Goal: Transaction & Acquisition: Book appointment/travel/reservation

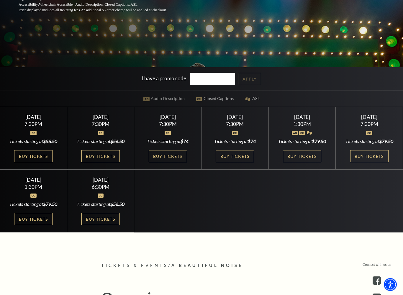
scroll to position [166, 0]
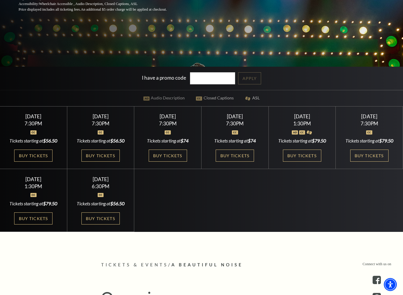
click at [310, 159] on link "Buy Tickets" at bounding box center [302, 156] width 38 height 12
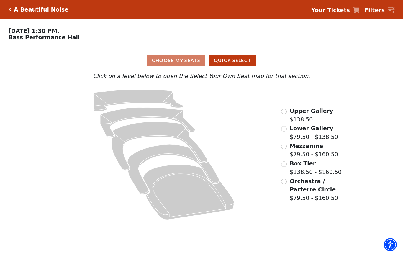
click at [285, 132] on input "Lower Gallery$79.50 - $138.50\a" at bounding box center [284, 129] width 6 height 6
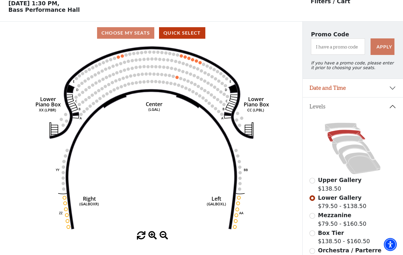
scroll to position [27, 0]
click at [314, 219] on input "Mezzanine$79.50 - $160.50\a" at bounding box center [313, 216] width 6 height 6
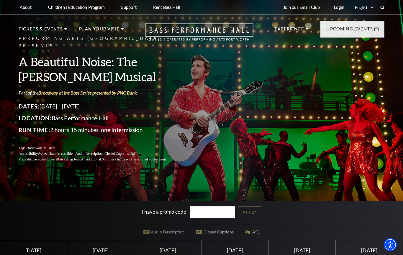
click at [88, 104] on p "Dates: October 28 - November 2, 2025" at bounding box center [100, 106] width 162 height 9
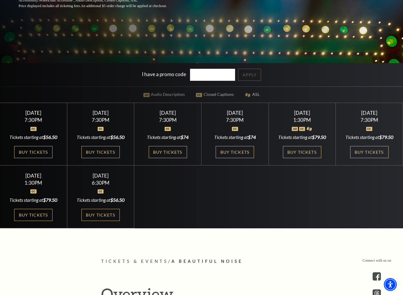
scroll to position [169, 0]
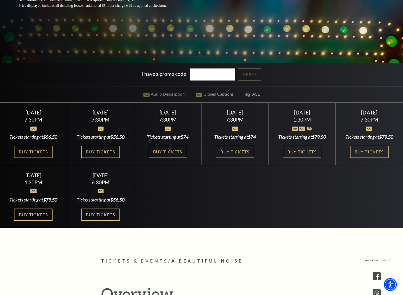
click at [44, 221] on link "Buy Tickets" at bounding box center [33, 215] width 38 height 12
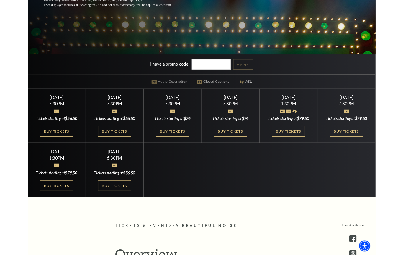
scroll to position [186, 0]
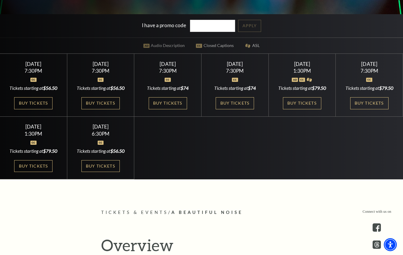
click at [43, 172] on link "Buy Tickets" at bounding box center [33, 166] width 38 height 12
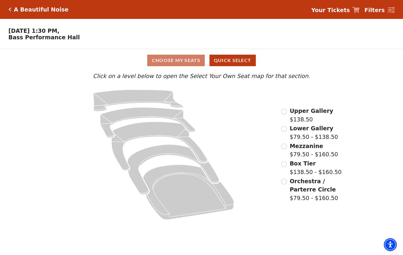
click at [288, 154] on div "Mezzanine $79.50 - $160.50" at bounding box center [309, 150] width 57 height 17
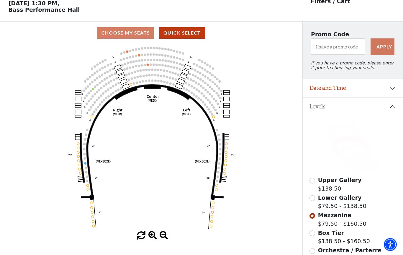
scroll to position [27, 0]
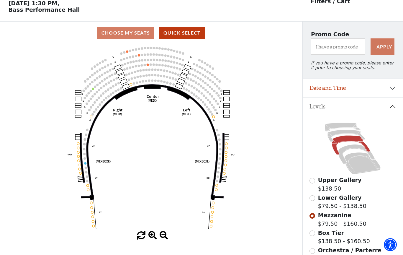
click at [317, 207] on div "Lower Gallery $79.50 - $138.50" at bounding box center [353, 201] width 87 height 17
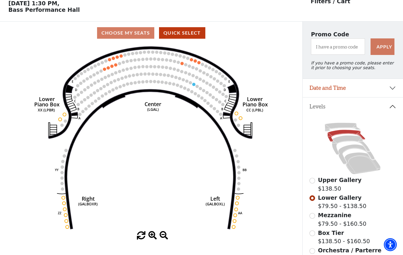
click at [191, 38] on button "Quick Select" at bounding box center [182, 33] width 46 height 12
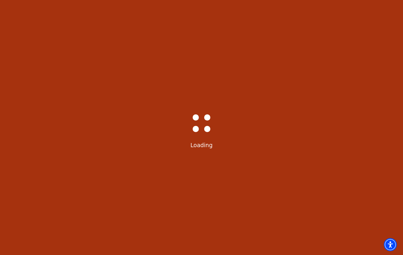
select select "6226"
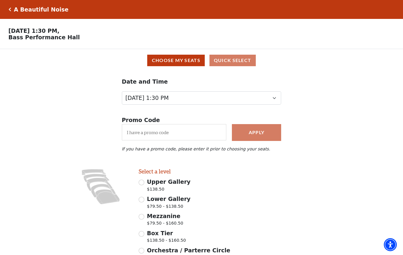
click at [148, 221] on span "$79.50 - $160.50" at bounding box center [165, 224] width 36 height 8
click at [144, 219] on input "Mezzanine $79.50 - $160.50" at bounding box center [142, 217] width 6 height 6
radio input "true"
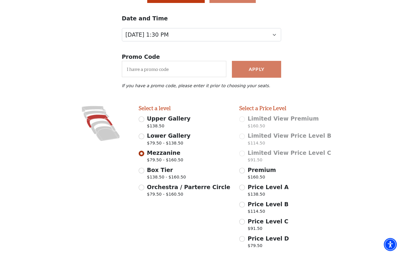
scroll to position [103, 0]
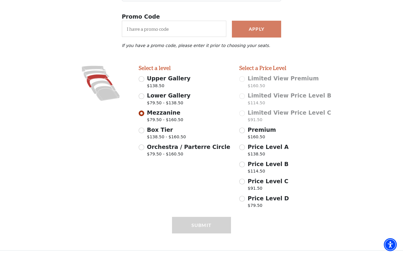
click at [144, 149] on input "Orchestra / Parterre Circle $79.50 - $160.50" at bounding box center [142, 147] width 6 height 6
radio input "true"
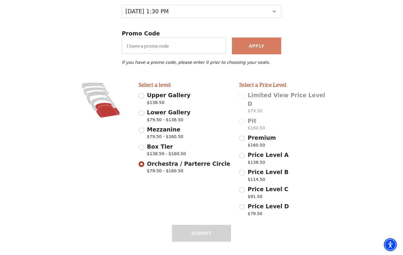
click at [244, 204] on input "Price Level D $79.50" at bounding box center [242, 207] width 6 height 6
radio input "true"
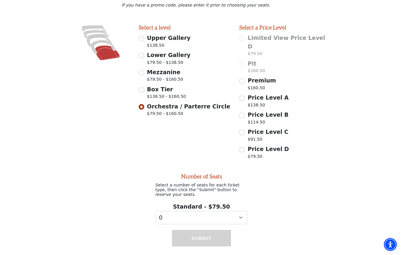
scroll to position [150, 0]
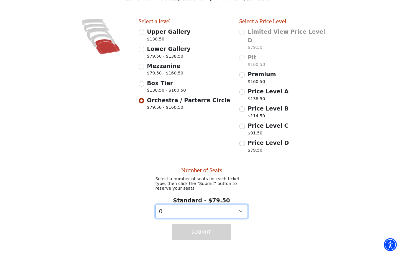
click at [245, 206] on select "0 1" at bounding box center [202, 211] width 92 height 13
select select "1"
click at [241, 206] on select "0 1" at bounding box center [202, 211] width 92 height 13
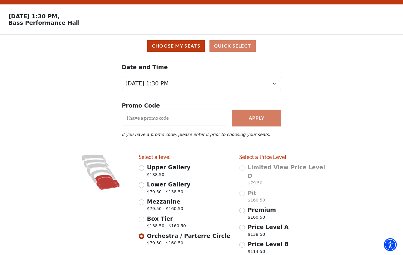
scroll to position [0, 0]
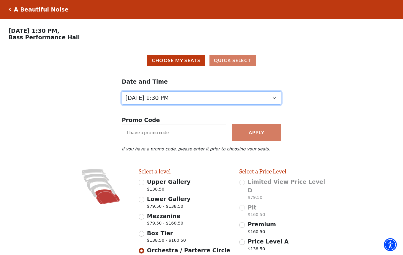
click at [277, 101] on select "Tuesday, October 28 at 7:30 PM Wednesday, October 29 at 7:30 PM Thursday, Octob…" at bounding box center [202, 97] width 160 height 13
click at [270, 105] on select "Tuesday, October 28 at 7:30 PM Wednesday, October 29 at 7:30 PM Thursday, Octob…" at bounding box center [202, 97] width 160 height 13
select select "6224"
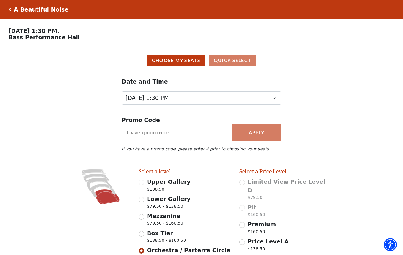
click at [148, 203] on span "$79.50 - $138.50" at bounding box center [169, 207] width 44 height 8
click at [144, 202] on input "Lower Gallery $79.50 - $138.50" at bounding box center [142, 200] width 6 height 6
radio input "true"
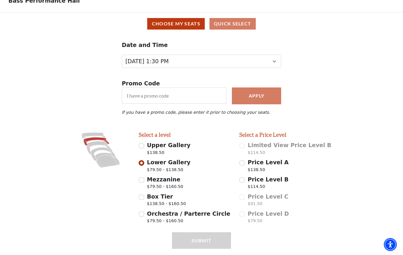
scroll to position [53, 0]
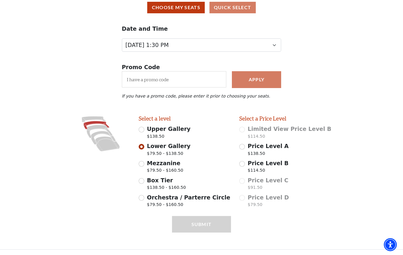
click at [202, 224] on div "Submit" at bounding box center [201, 232] width 59 height 33
click at [203, 226] on div "Submit" at bounding box center [201, 232] width 59 height 33
click at [141, 166] on input "Mezzanine $79.50 - $160.50" at bounding box center [142, 164] width 6 height 6
radio input "true"
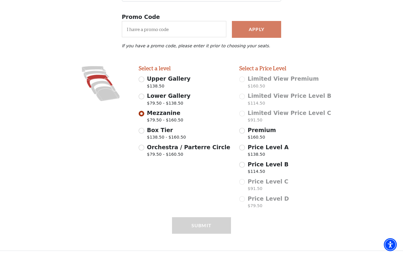
scroll to position [103, 0]
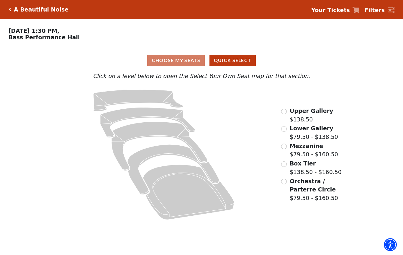
click at [286, 183] on input "Orchestra / Parterre Circle$79.50 - $160.50\a" at bounding box center [284, 182] width 6 height 6
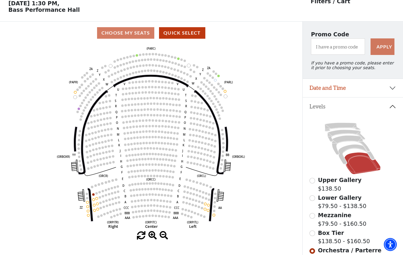
scroll to position [27, 0]
click at [99, 209] on circle at bounding box center [98, 209] width 2 height 2
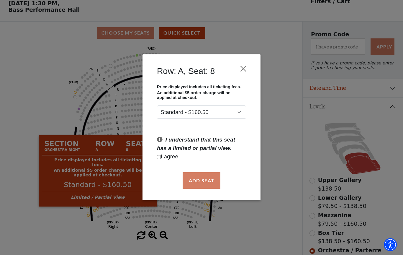
click at [247, 67] on button "Close" at bounding box center [243, 68] width 11 height 11
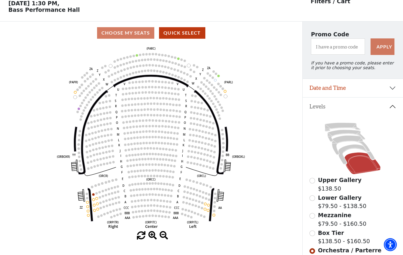
click at [207, 211] on circle at bounding box center [208, 210] width 2 height 2
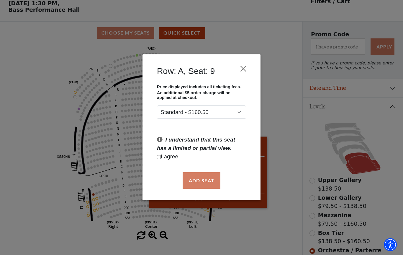
click at [248, 64] on button "Close" at bounding box center [243, 68] width 11 height 11
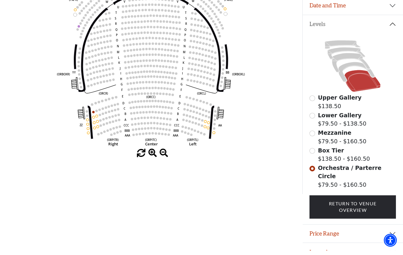
scroll to position [108, 0]
